Goal: Task Accomplishment & Management: Use online tool/utility

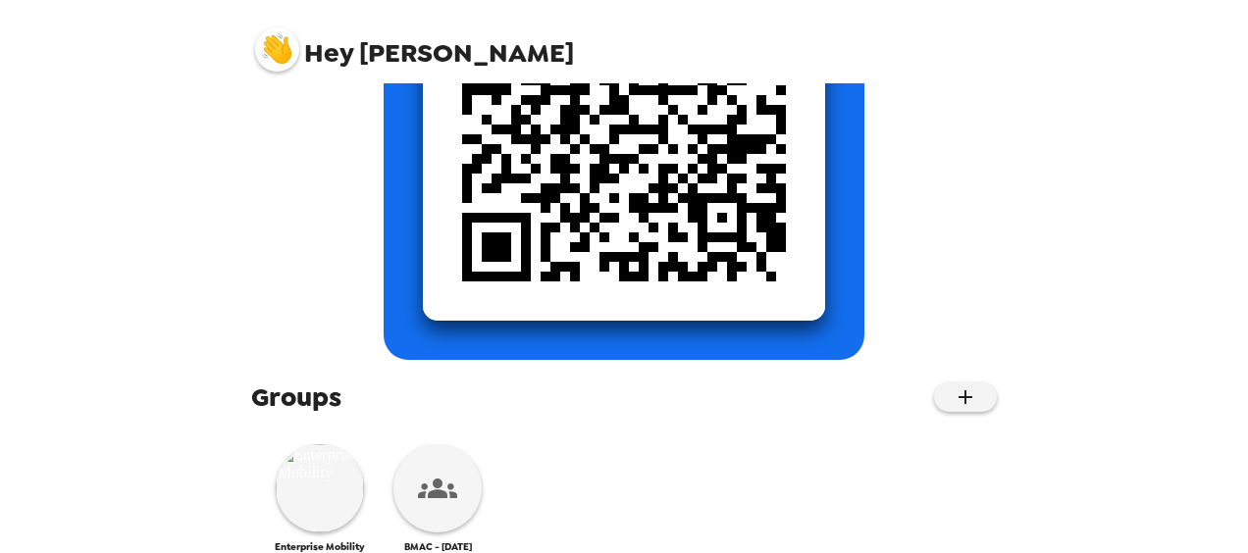
scroll to position [410, 0]
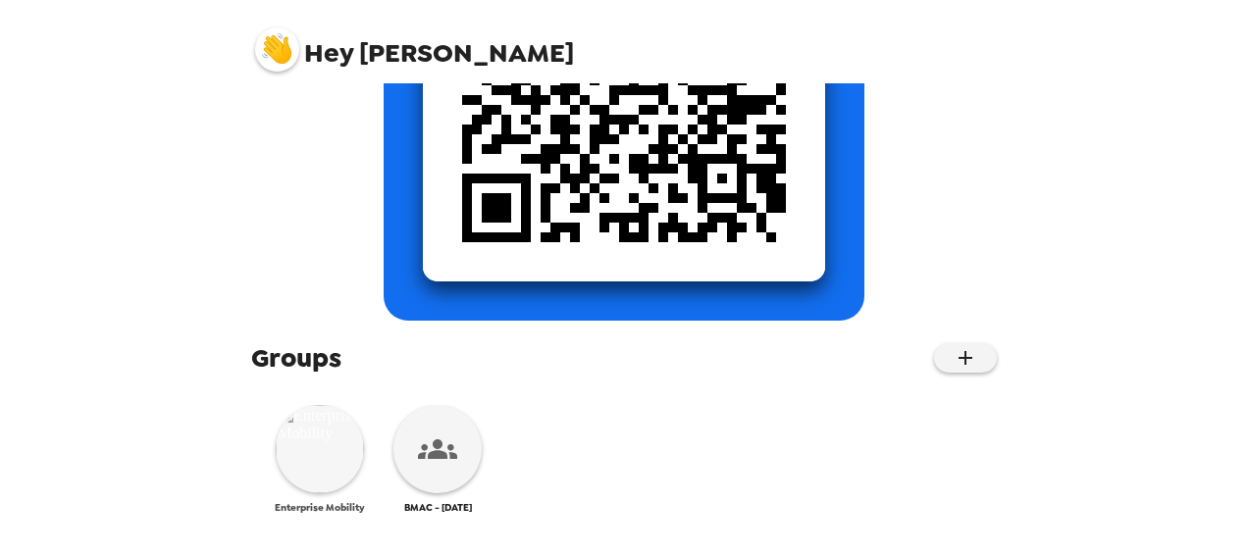
click at [327, 449] on img at bounding box center [320, 449] width 88 height 88
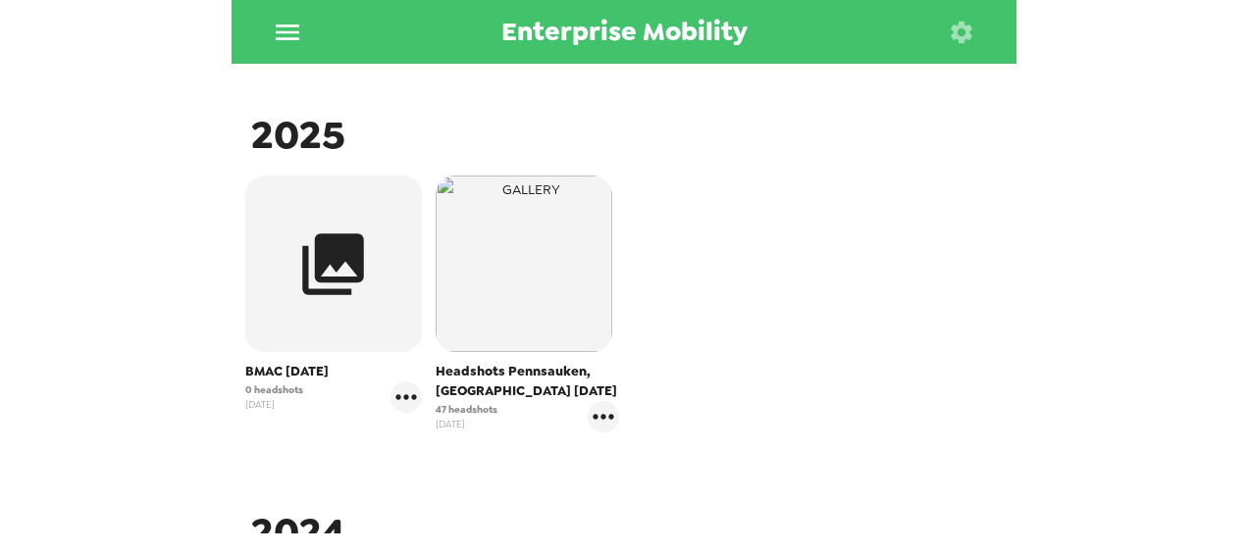
scroll to position [392, 0]
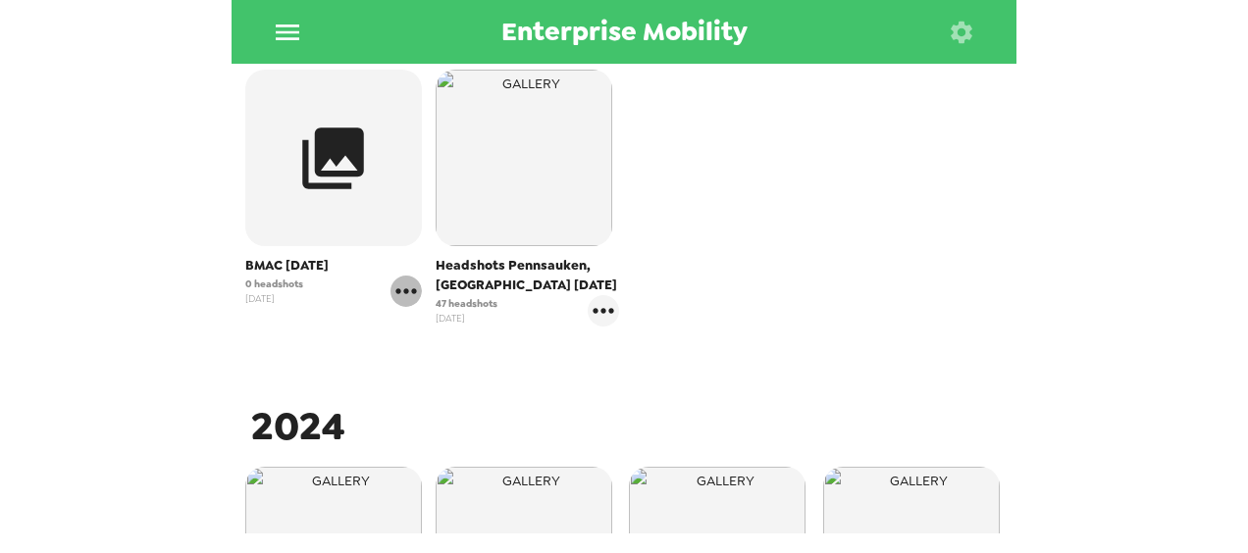
click at [402, 288] on icon "gallery menu" at bounding box center [406, 291] width 31 height 31
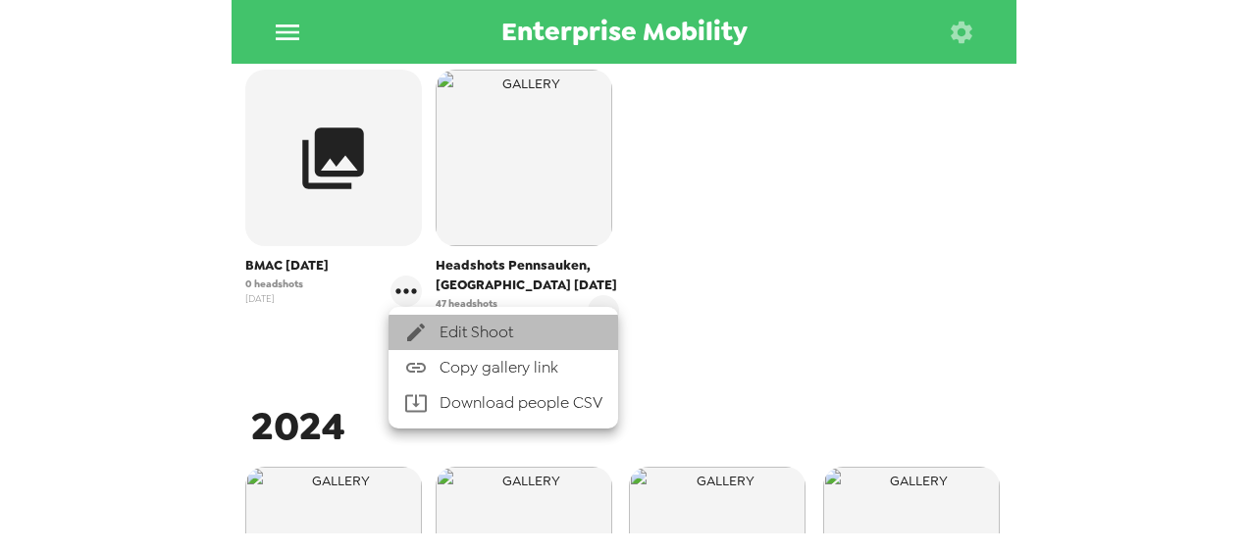
click at [504, 341] on span "Edit Shoot" at bounding box center [521, 333] width 163 height 24
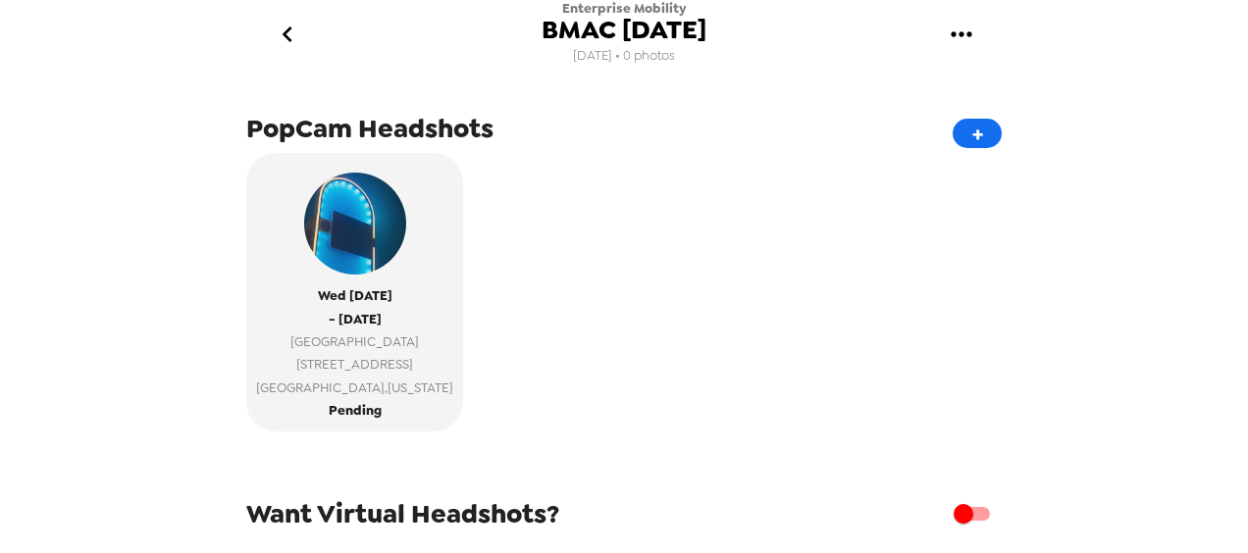
scroll to position [359, 0]
